Goal: Information Seeking & Learning: Learn about a topic

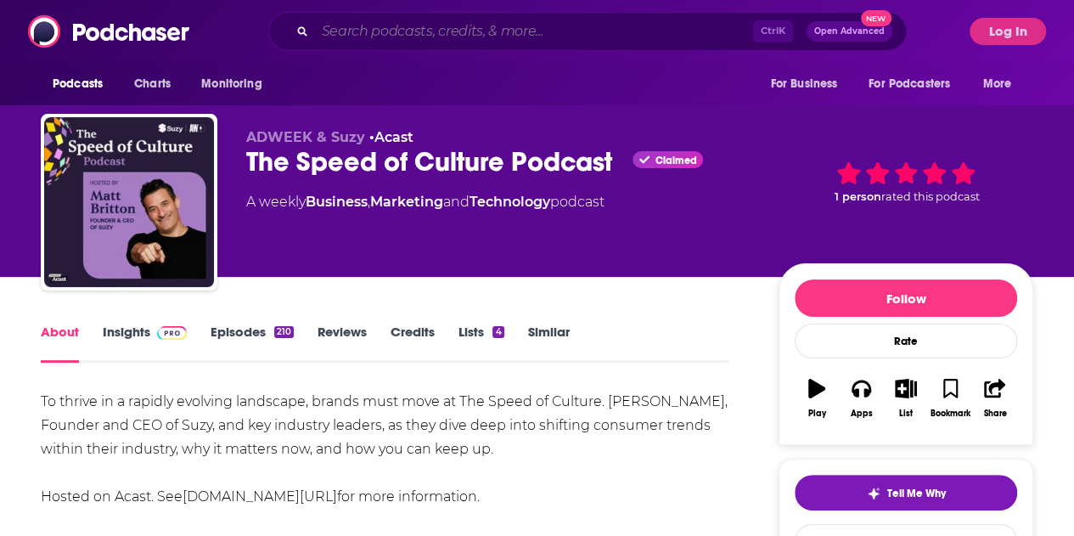
click at [347, 30] on input "Search podcasts, credits, & more..." at bounding box center [534, 31] width 438 height 27
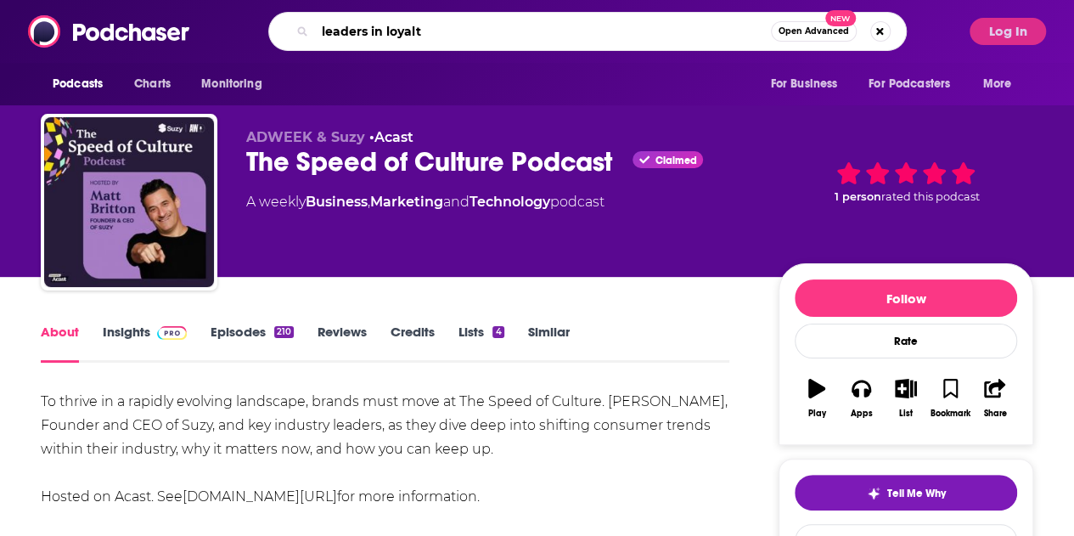
type input "leaders in loyalty"
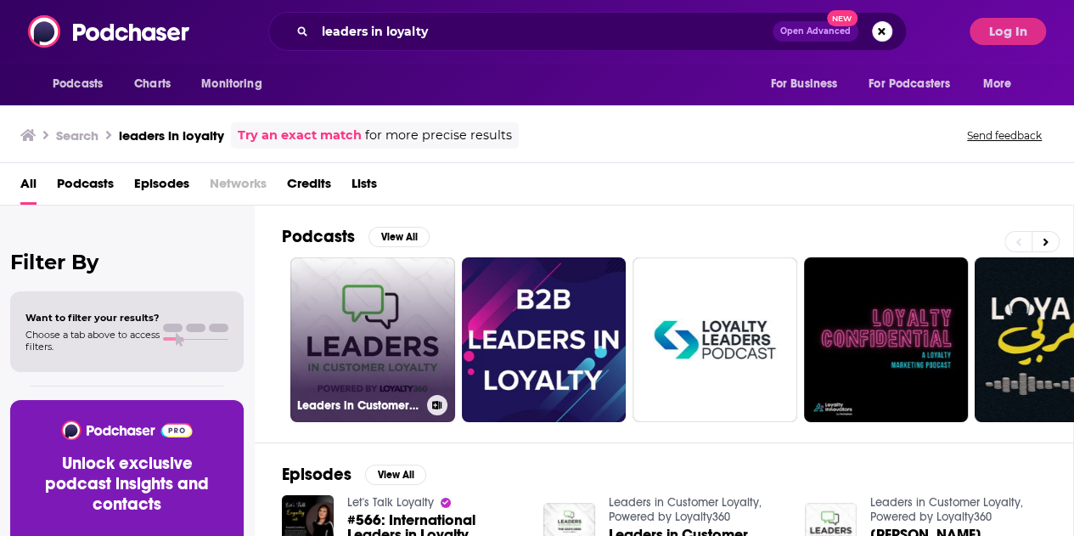
click at [392, 307] on link "Leaders in Customer Loyalty, Powered by Loyalty360" at bounding box center [372, 339] width 165 height 165
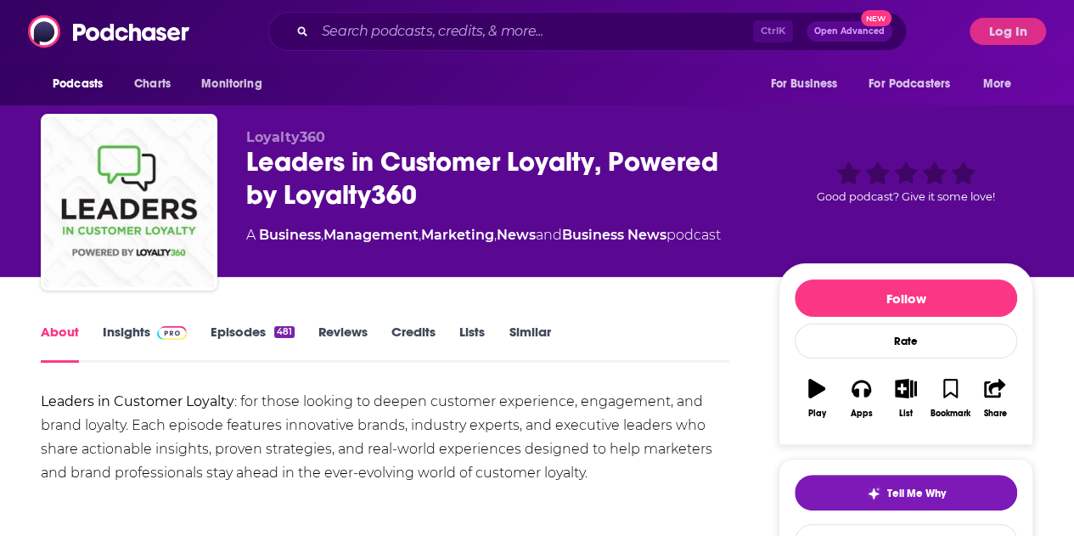
click at [151, 328] on span at bounding box center [168, 331] width 37 height 16
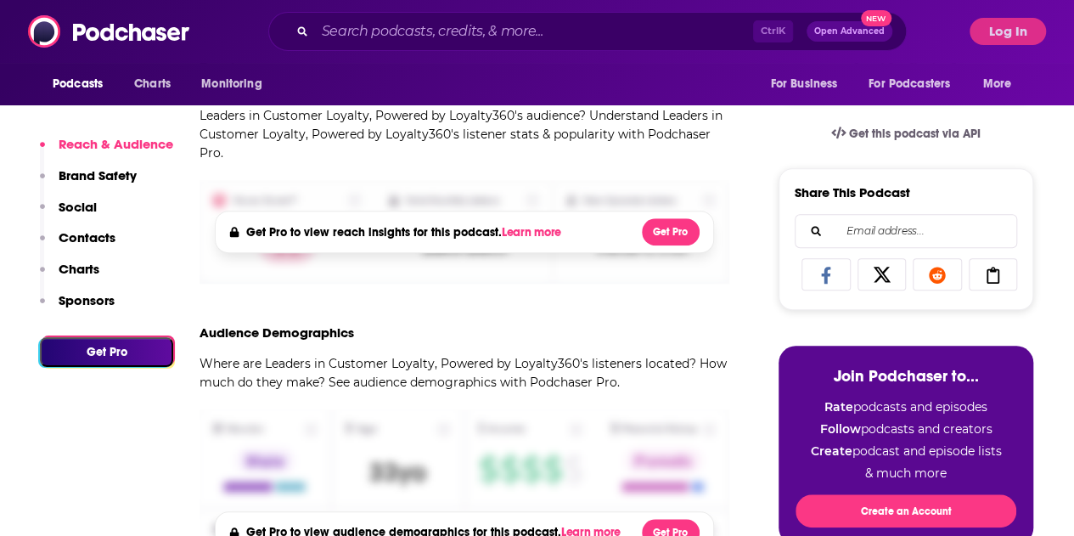
scroll to position [421, 0]
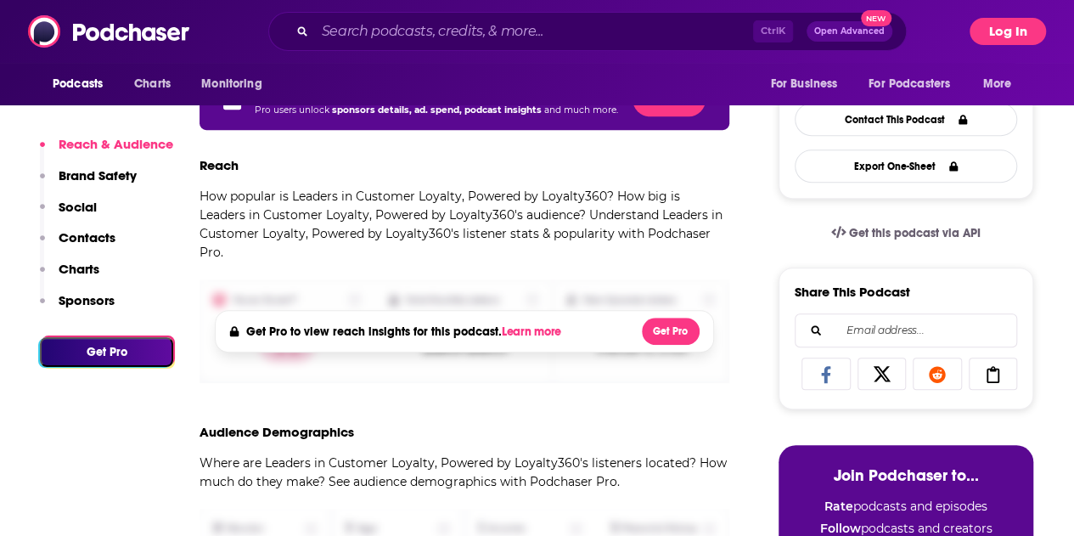
click at [1017, 26] on button "Log In" at bounding box center [1007, 31] width 76 height 27
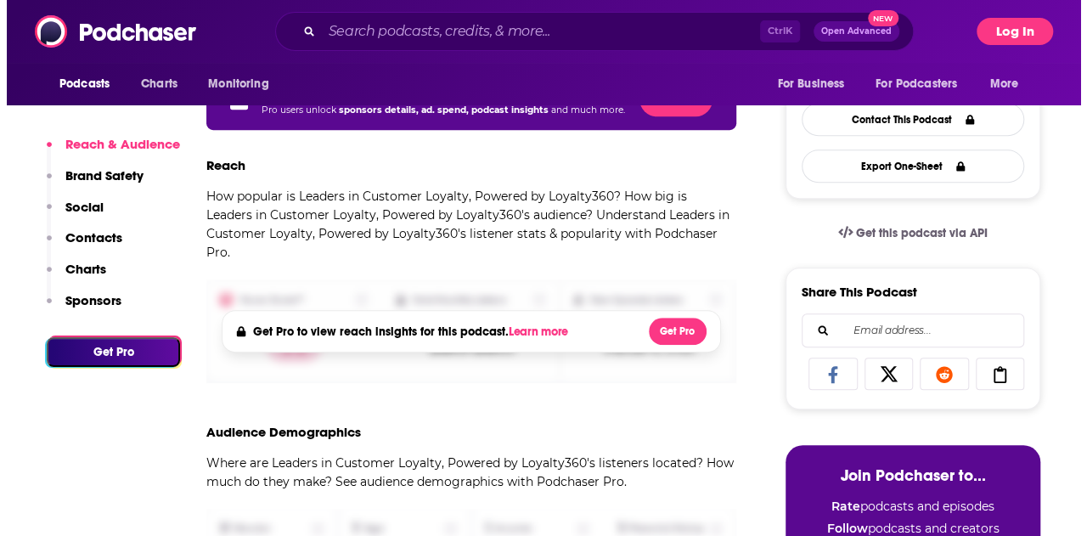
scroll to position [0, 0]
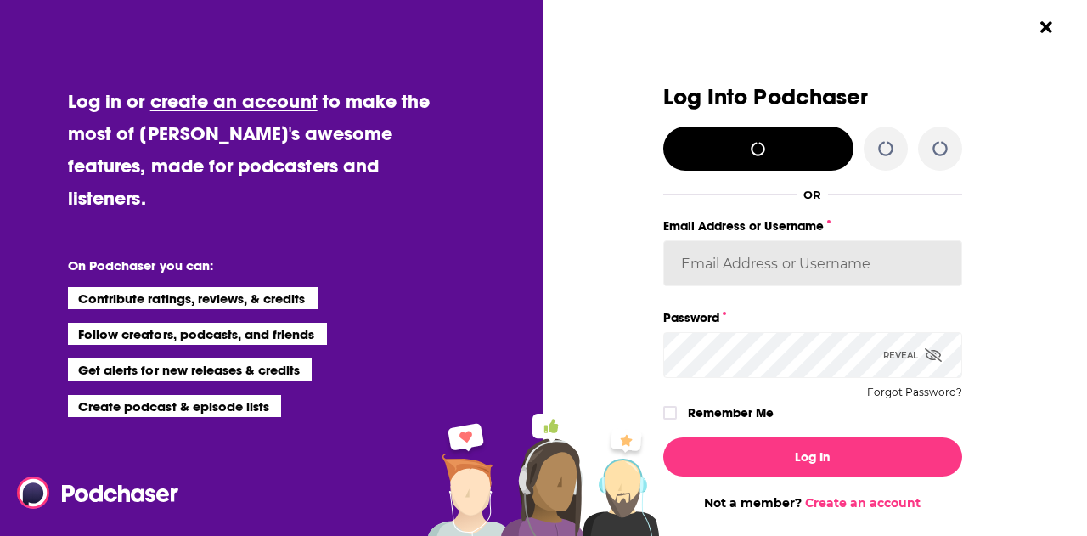
type input "[EMAIL_ADDRESS][PERSON_NAME][DOMAIN_NAME]"
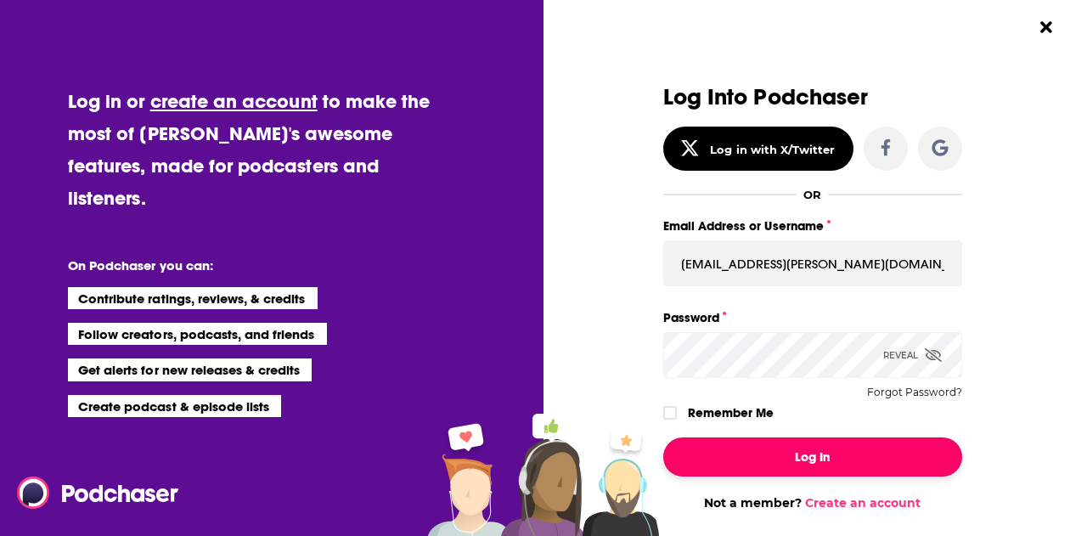
click at [777, 461] on button "Log In" at bounding box center [812, 456] width 299 height 39
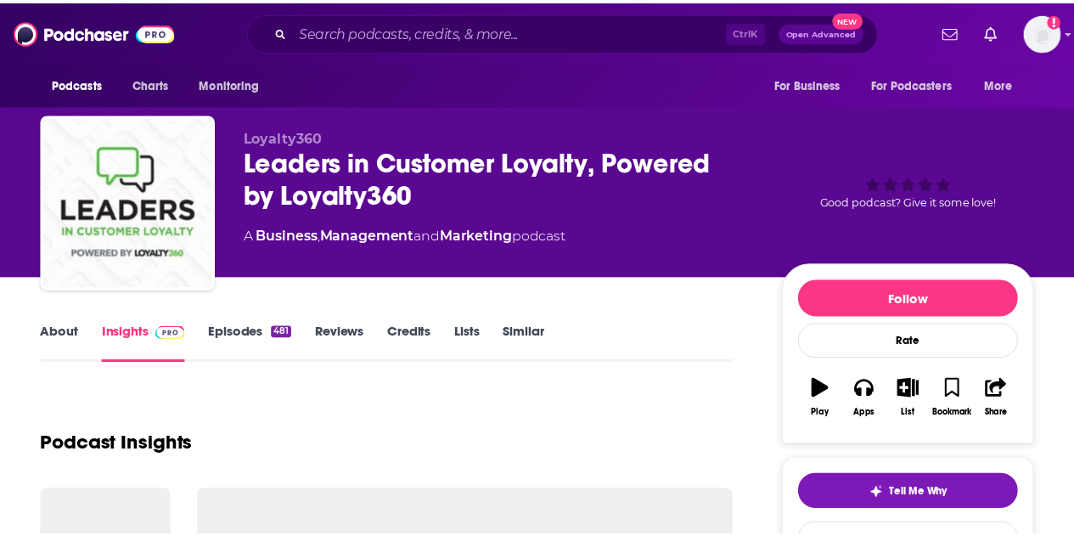
scroll to position [421, 0]
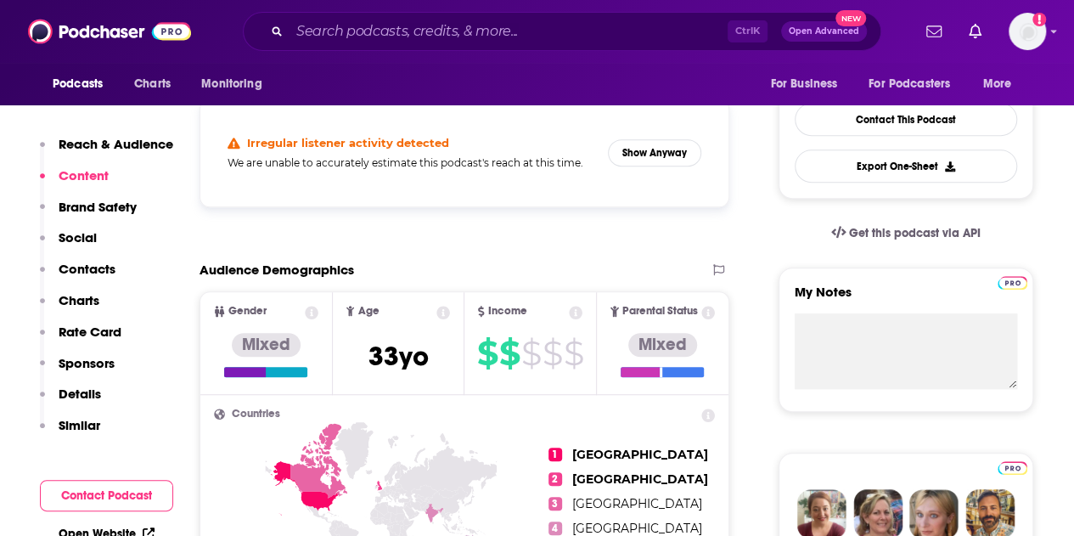
click at [341, 48] on div "Ctrl K Open Advanced New" at bounding box center [562, 31] width 638 height 39
click at [341, 43] on input "Search podcasts, credits, & more..." at bounding box center [508, 31] width 438 height 27
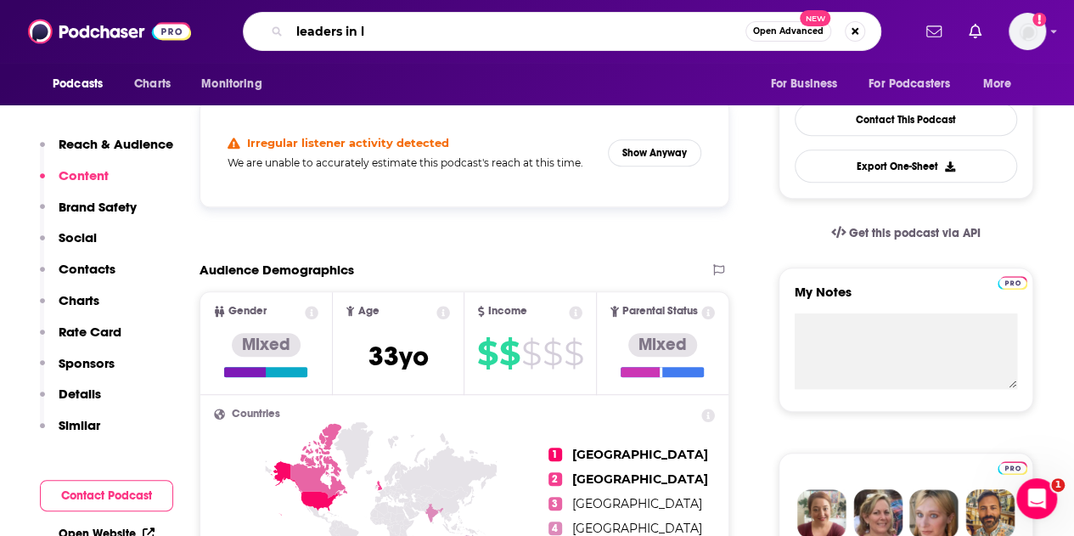
scroll to position [0, 0]
type input "leaders in loyalty"
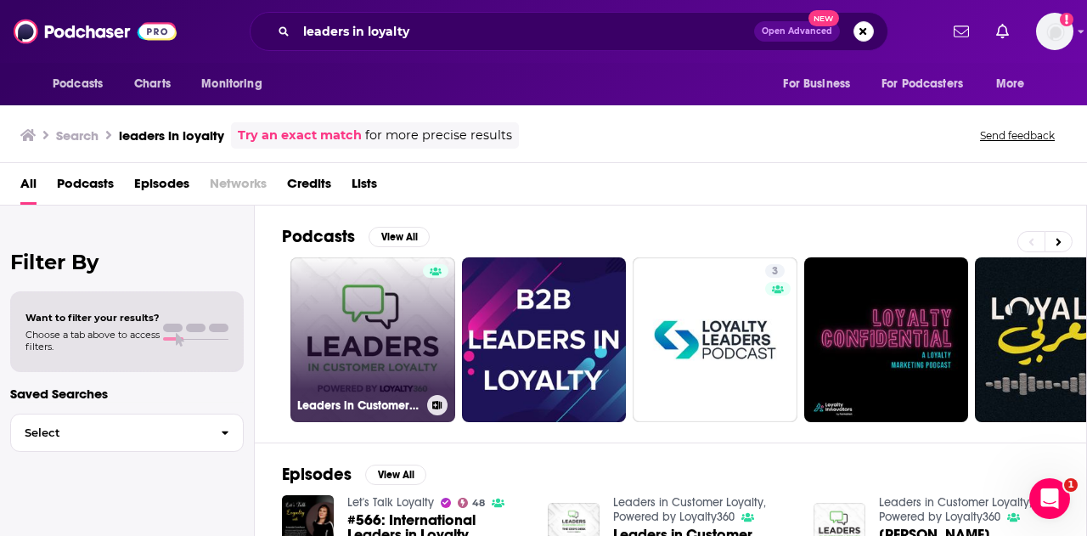
click at [360, 319] on link "Leaders in Customer Loyalty, Powered by Loyalty360" at bounding box center [372, 339] width 165 height 165
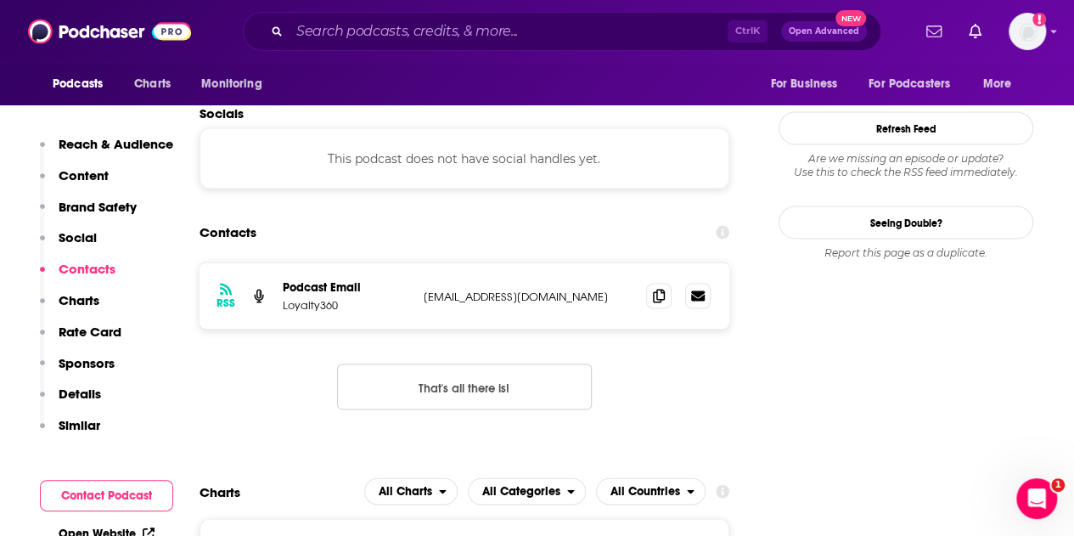
scroll to position [1587, 0]
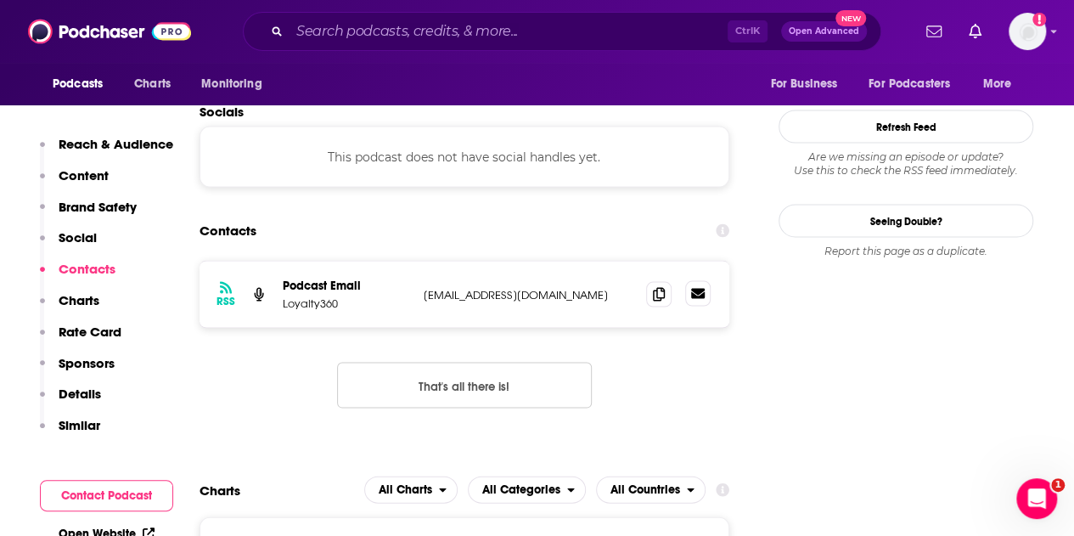
click at [696, 288] on icon at bounding box center [698, 293] width 14 height 10
click at [653, 286] on icon at bounding box center [659, 293] width 12 height 14
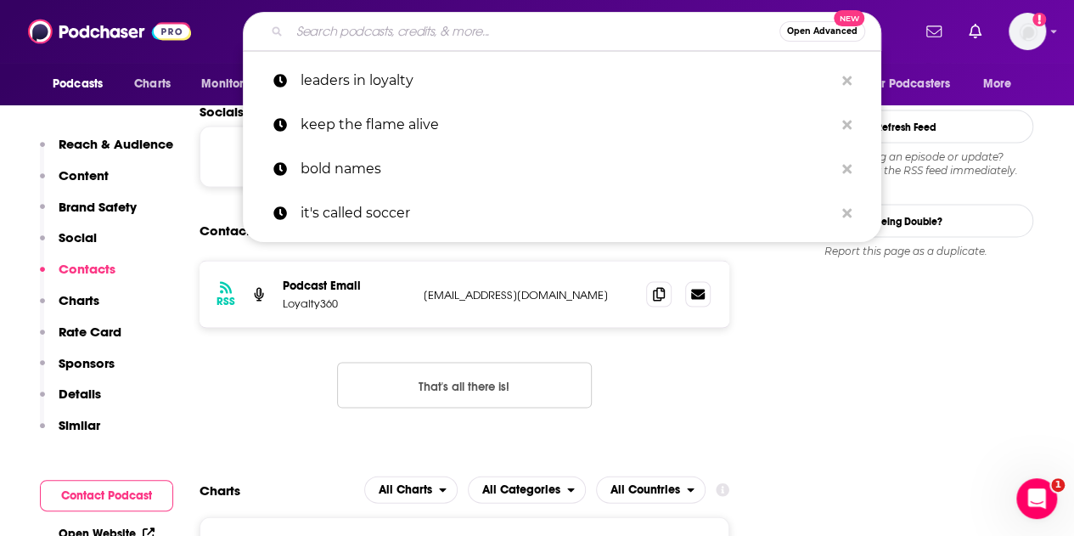
click at [391, 42] on input "Search podcasts, credits, & more..." at bounding box center [534, 31] width 490 height 27
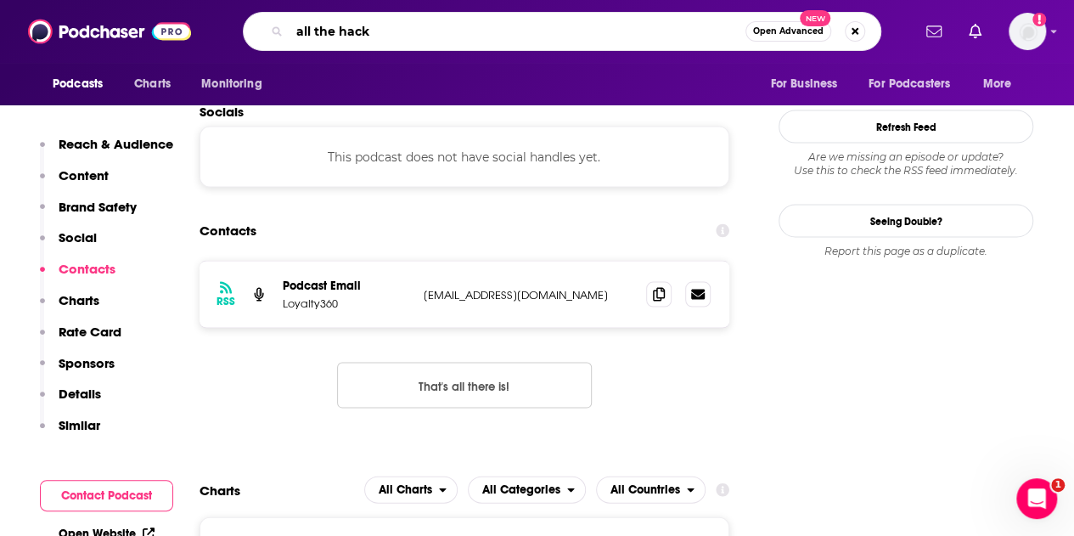
type input "all the hacks"
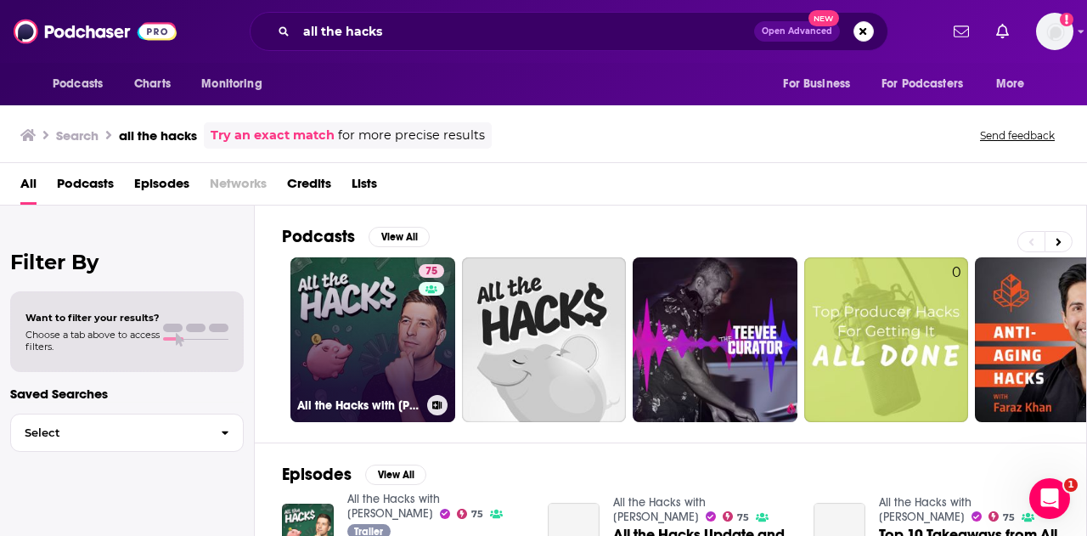
click at [382, 319] on link "75 All the Hacks with [PERSON_NAME]" at bounding box center [372, 339] width 165 height 165
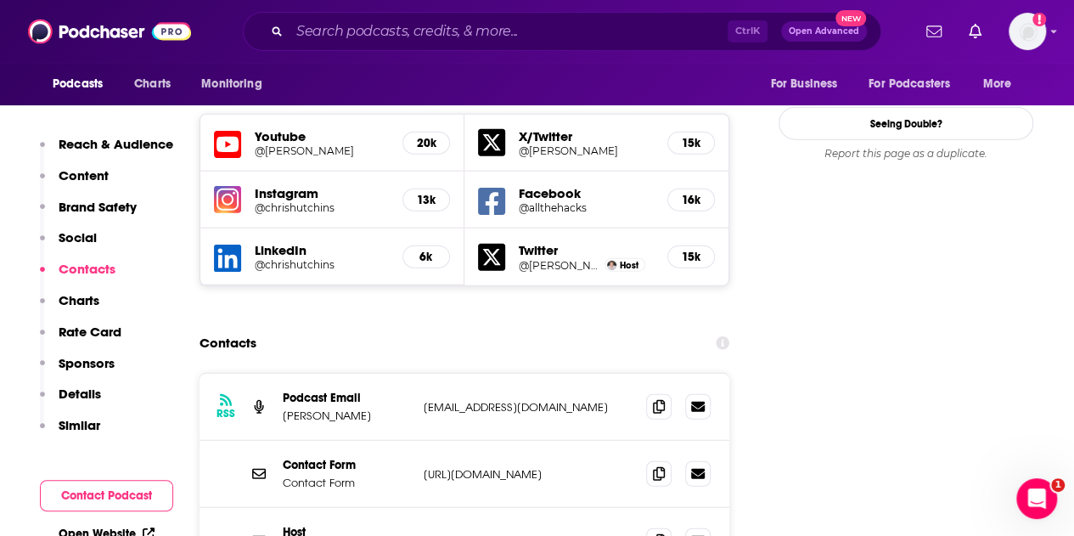
scroll to position [1965, 0]
click at [656, 398] on icon at bounding box center [659, 405] width 12 height 14
